Goal: Task Accomplishment & Management: Manage account settings

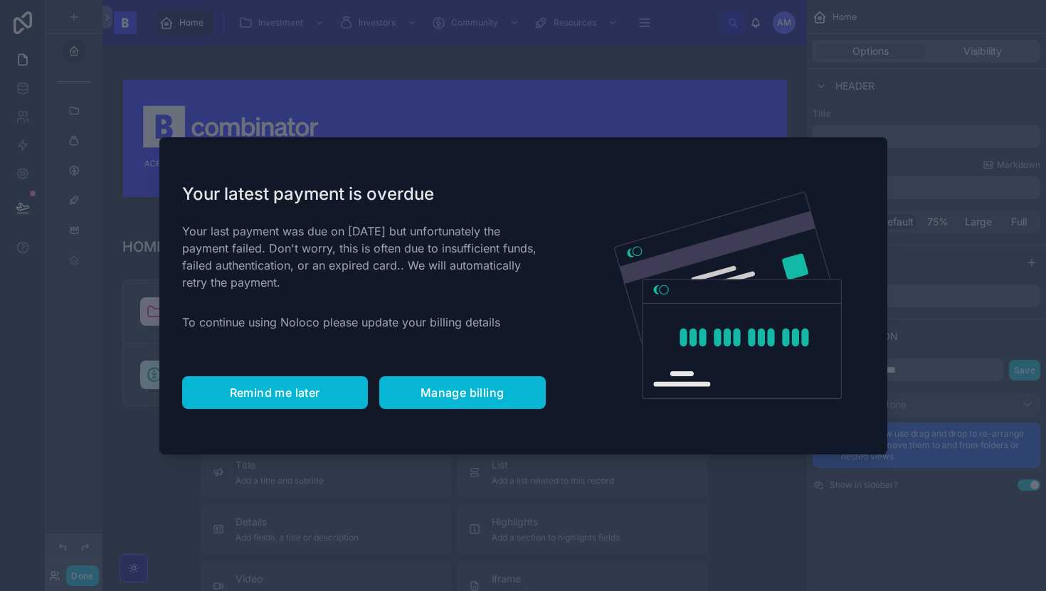
click at [283, 389] on span "Remind me later" at bounding box center [275, 393] width 90 height 14
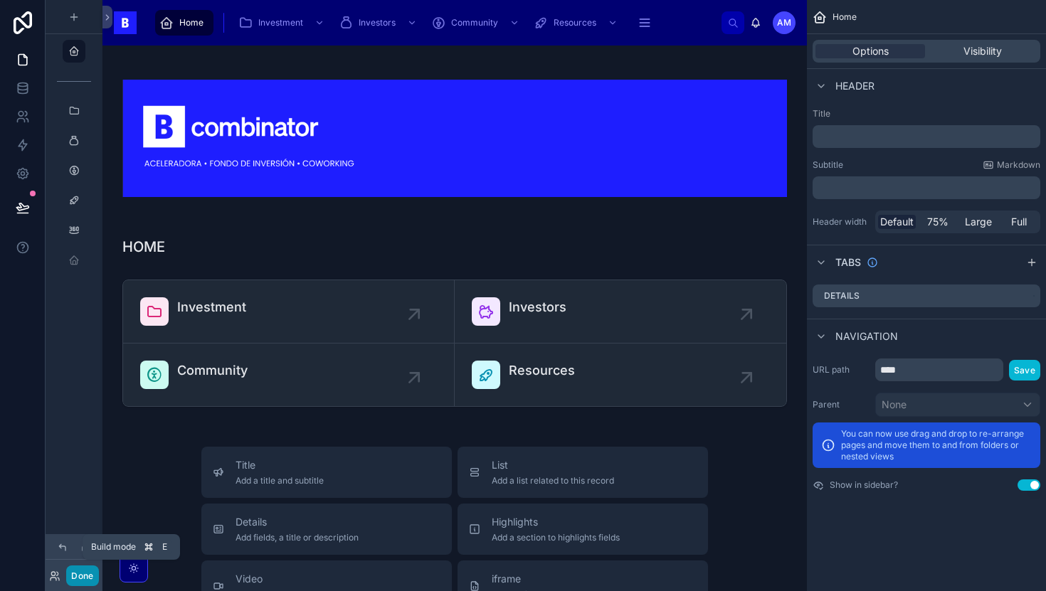
click at [85, 581] on button "Done" at bounding box center [82, 576] width 32 height 21
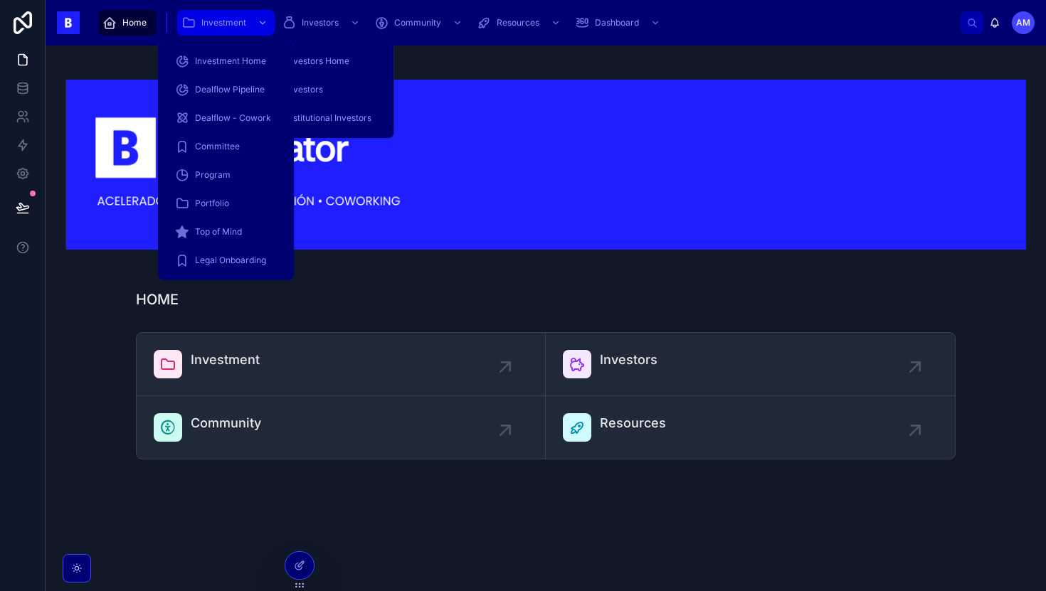
click at [219, 26] on span "Investment" at bounding box center [223, 22] width 45 height 11
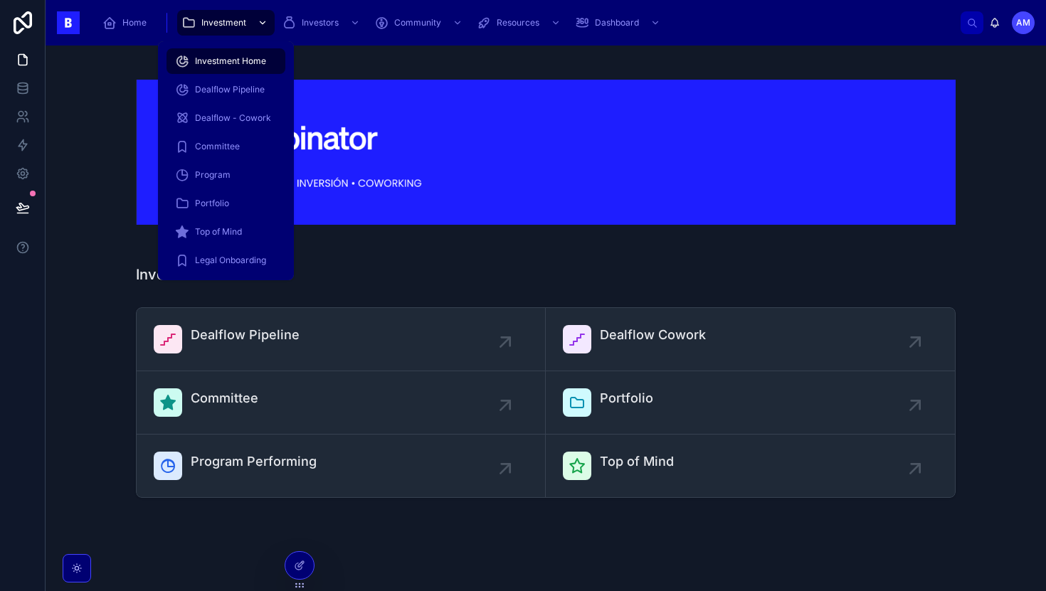
click at [212, 26] on span "Investment" at bounding box center [223, 22] width 45 height 11
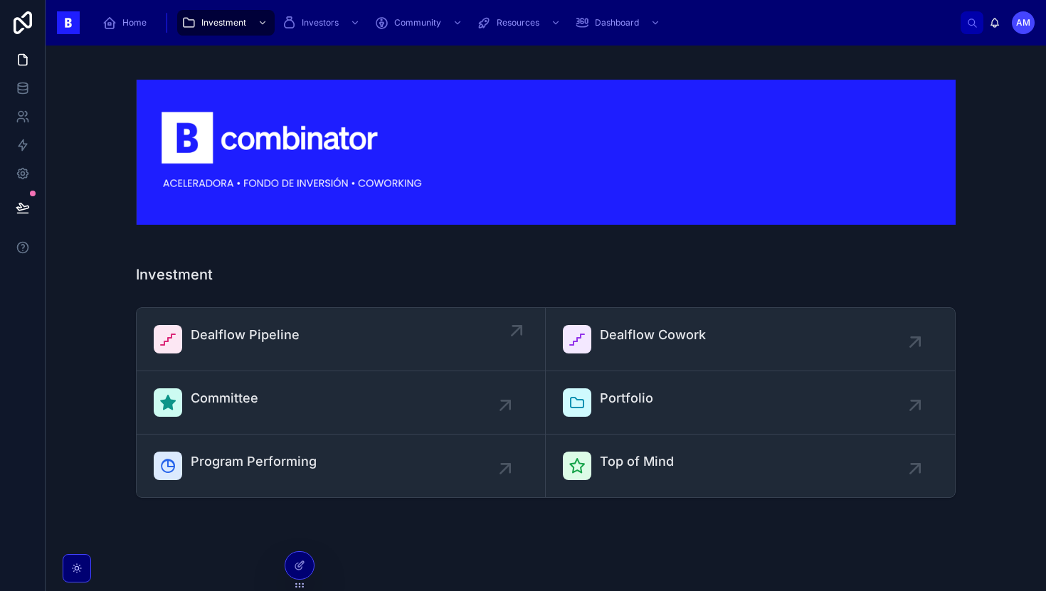
click at [186, 317] on link "Dealflow Pipeline" at bounding box center [341, 339] width 409 height 63
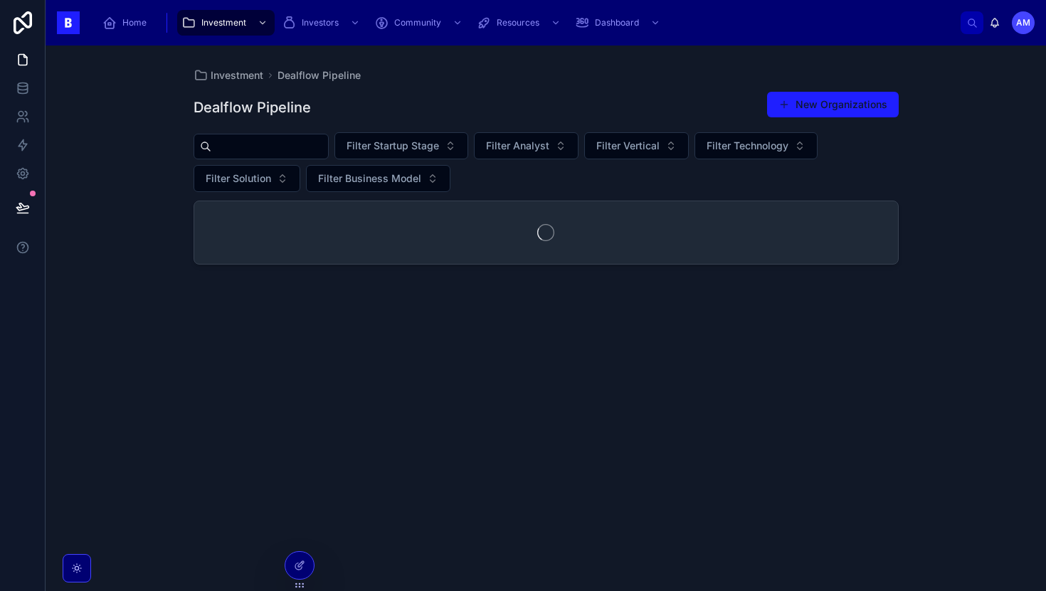
click at [312, 149] on input "text" at bounding box center [269, 147] width 117 height 20
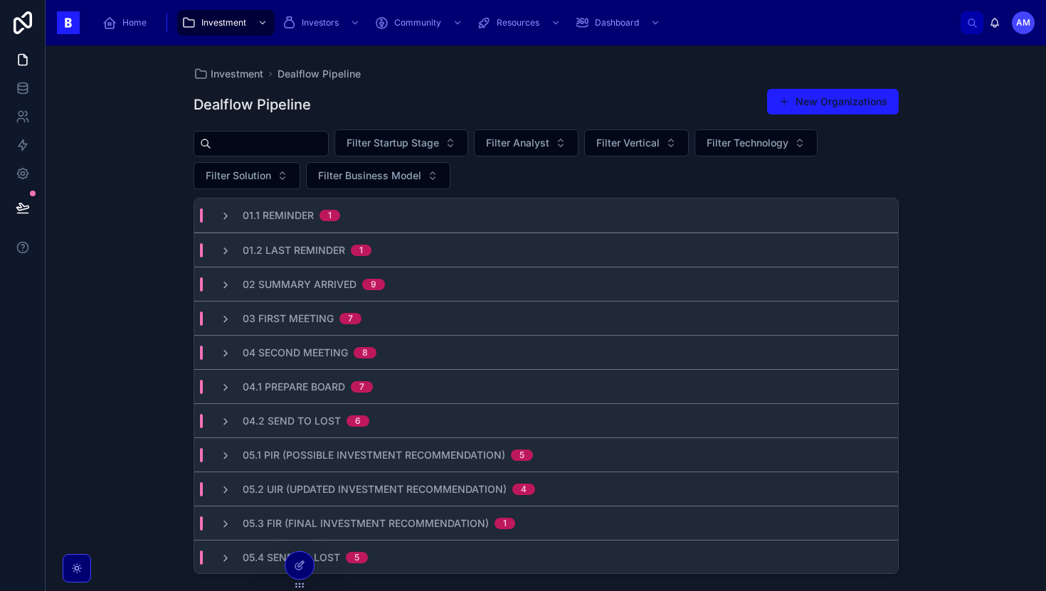
type input "*"
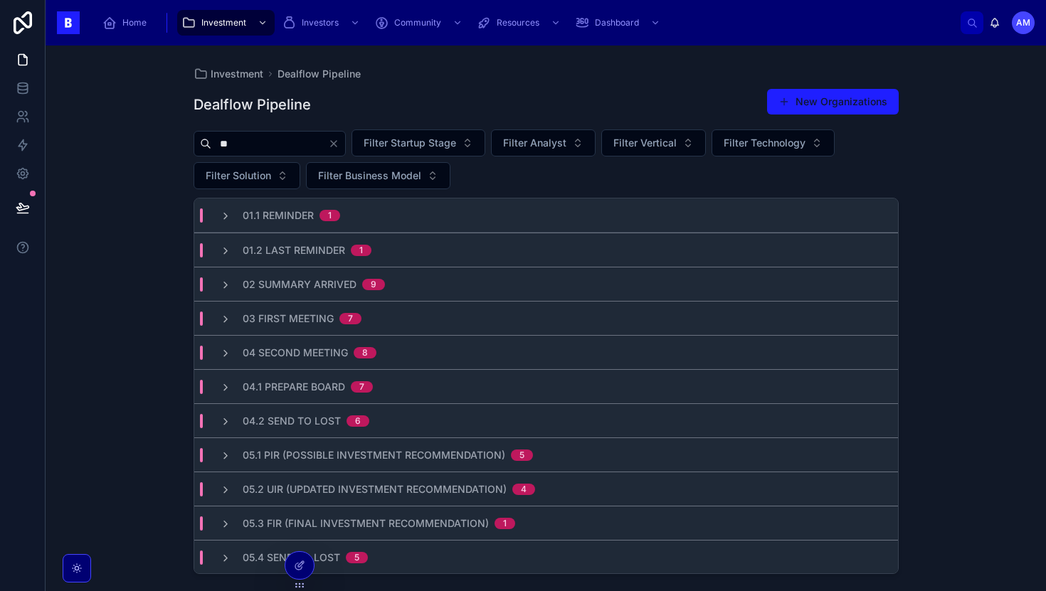
type input "*"
click at [23, 121] on icon at bounding box center [20, 121] width 7 height 4
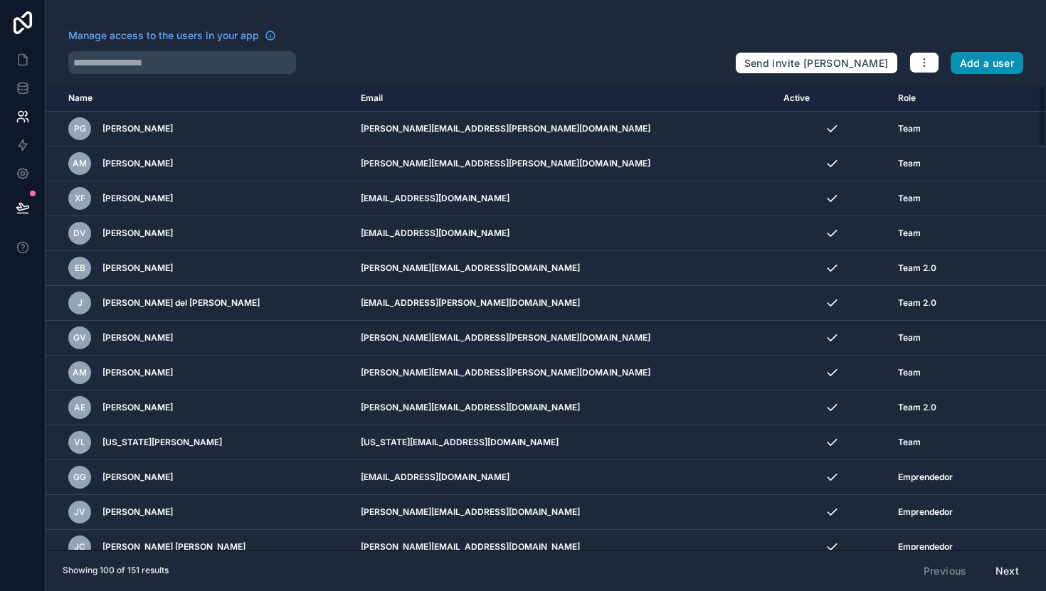
click at [991, 64] on button "Add a user" at bounding box center [986, 63] width 73 height 23
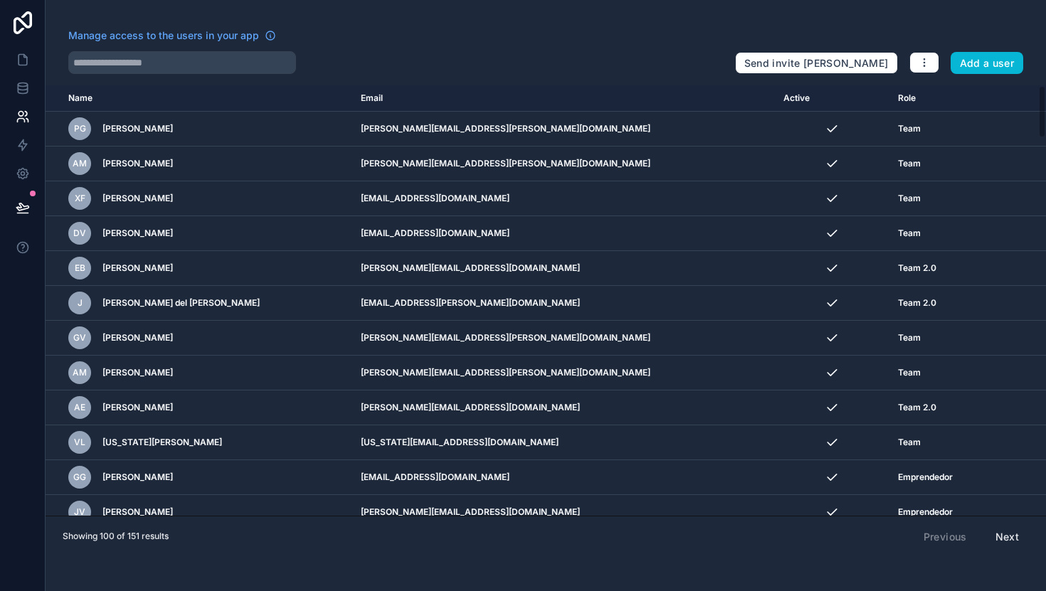
click at [982, 78] on div "Manage access to the users in your app Send invite reminders Add a user Name Em…" at bounding box center [546, 295] width 1000 height 591
click at [985, 67] on button "Add a user" at bounding box center [986, 63] width 73 height 23
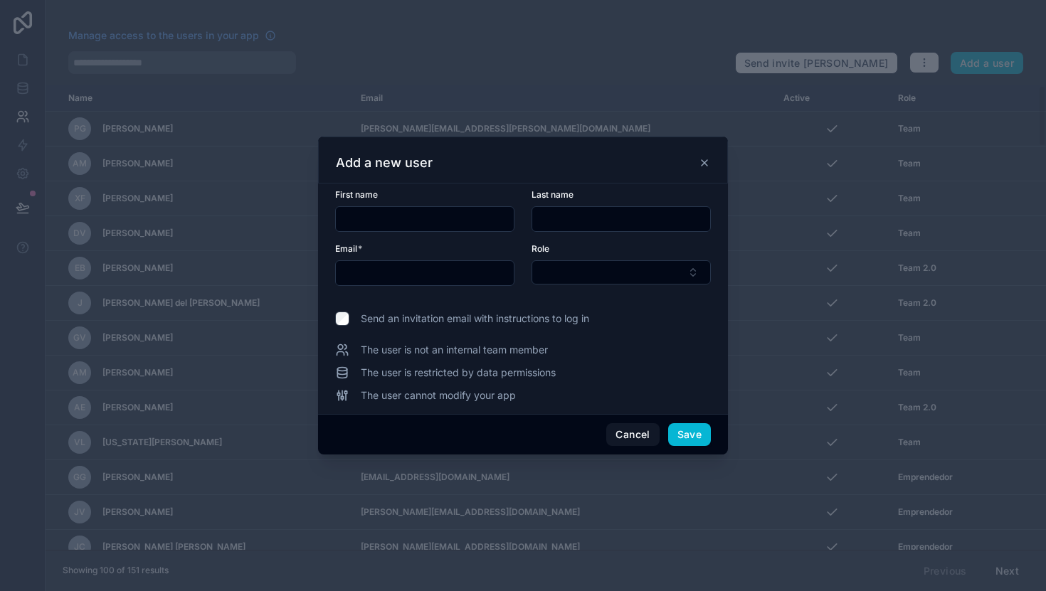
click at [502, 198] on div "First name" at bounding box center [424, 194] width 179 height 11
click at [435, 263] on input "text" at bounding box center [425, 273] width 178 height 20
paste input "**********"
type input "**********"
click at [570, 261] on button "Select Button" at bounding box center [620, 272] width 179 height 24
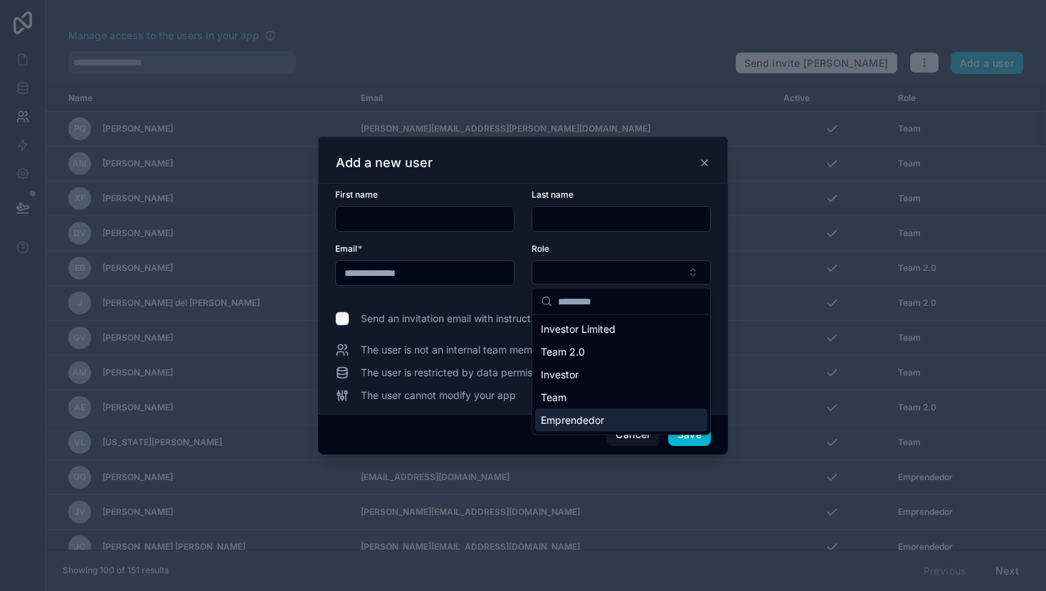
click at [563, 420] on span "Emprendedor" at bounding box center [572, 420] width 63 height 14
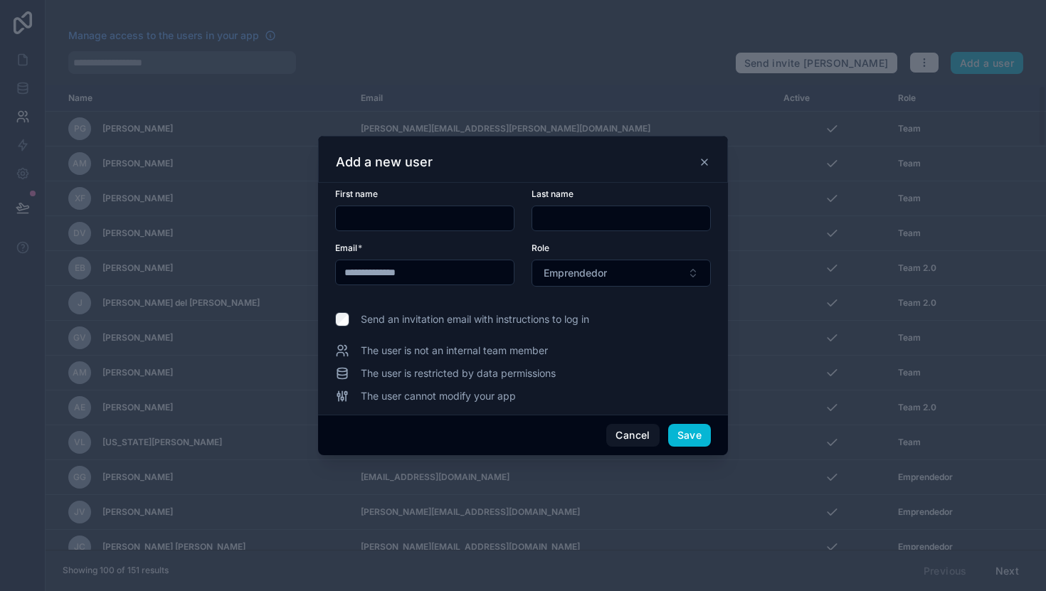
click at [467, 219] on input "text" at bounding box center [425, 218] width 178 height 20
type input "******"
click at [554, 228] on input "text" at bounding box center [621, 218] width 178 height 20
type input "**********"
click at [689, 434] on button "Save" at bounding box center [689, 435] width 43 height 23
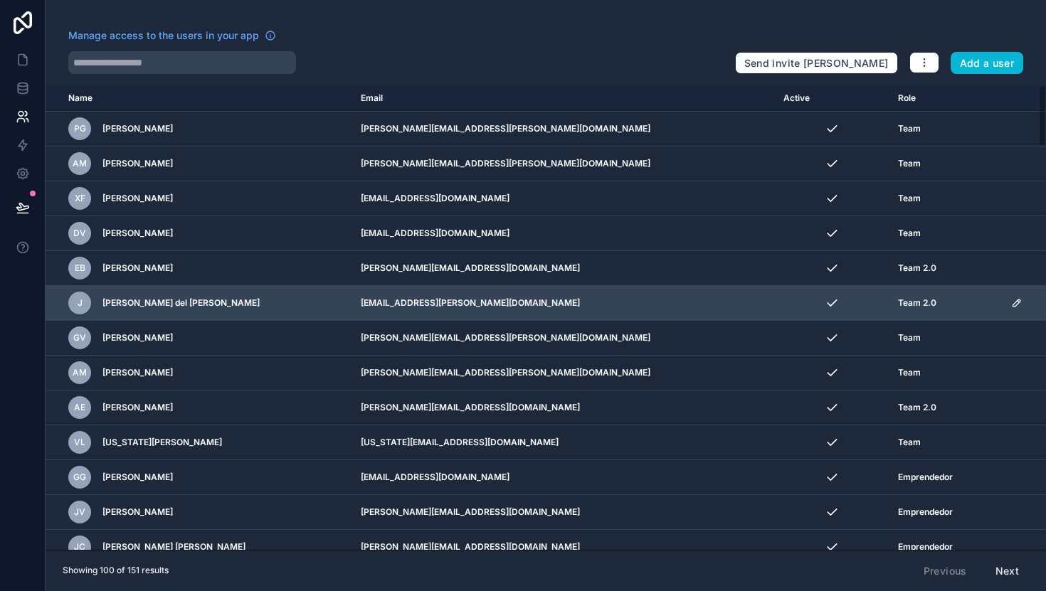
click at [388, 318] on td "[EMAIL_ADDRESS][PERSON_NAME][DOMAIN_NAME]" at bounding box center [563, 303] width 423 height 35
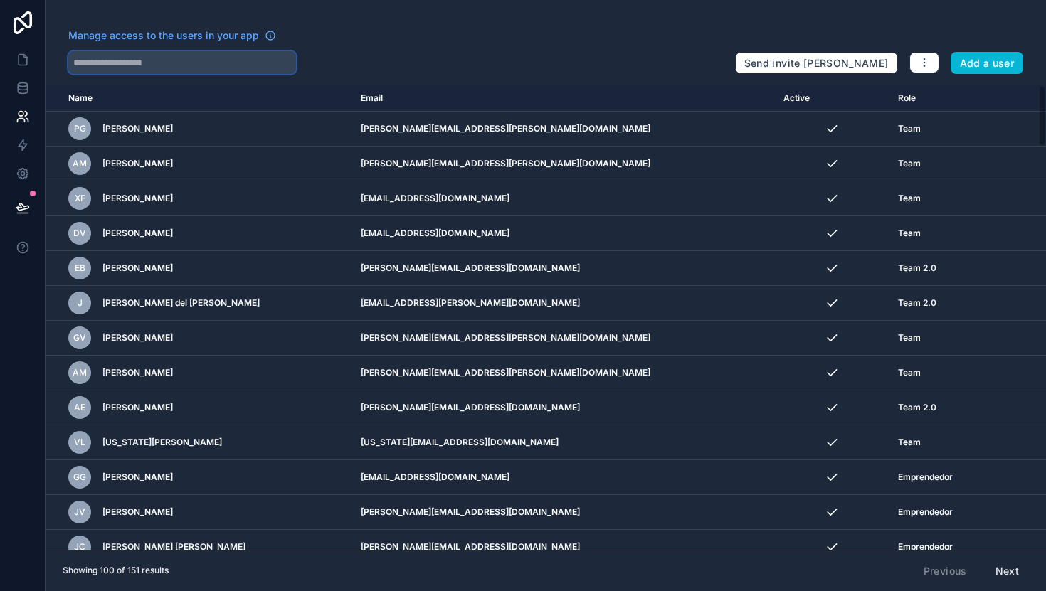
click at [221, 64] on input "text" at bounding box center [182, 62] width 228 height 23
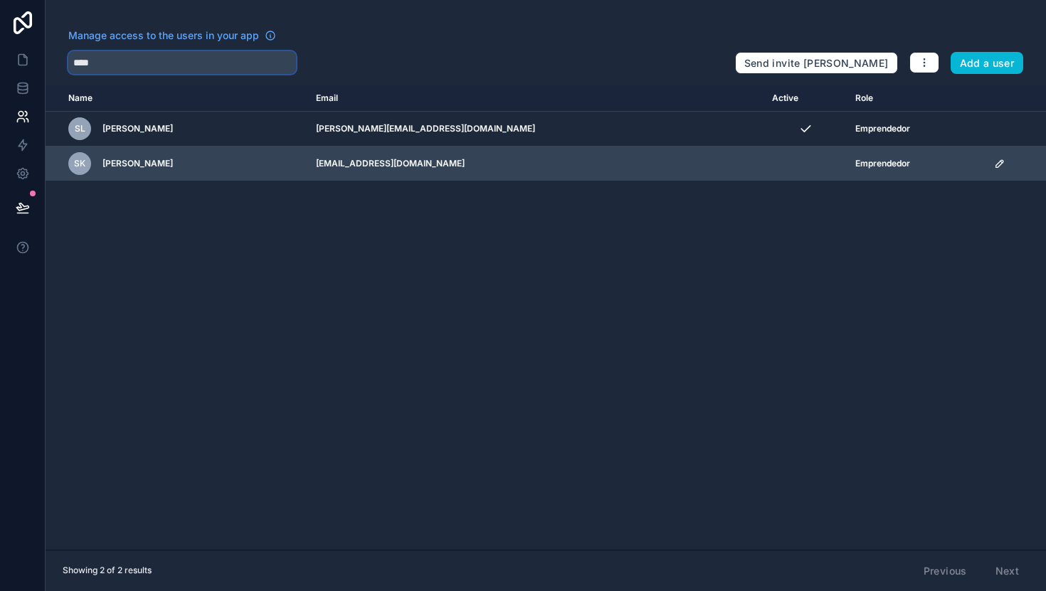
type input "****"
click at [173, 163] on span "[PERSON_NAME]" at bounding box center [137, 163] width 70 height 11
click at [261, 169] on div "SK [PERSON_NAME]" at bounding box center [183, 163] width 230 height 23
click at [994, 163] on icon "scrollable content" at bounding box center [999, 163] width 11 height 11
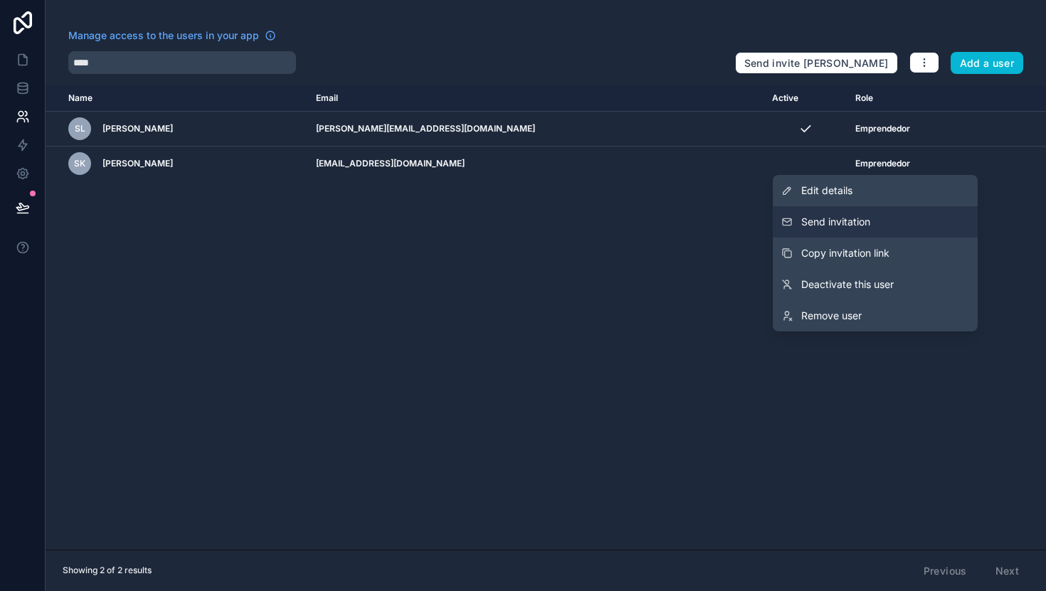
click at [864, 226] on span "Send invitation" at bounding box center [835, 222] width 69 height 14
